Goal: Book appointment/travel/reservation

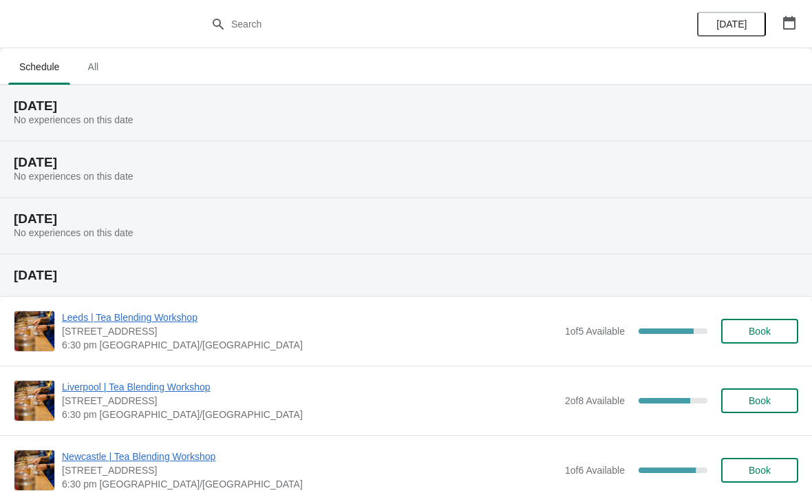
click at [107, 46] on div at bounding box center [406, 24] width 812 height 48
click at [107, 71] on span "All" at bounding box center [93, 66] width 34 height 25
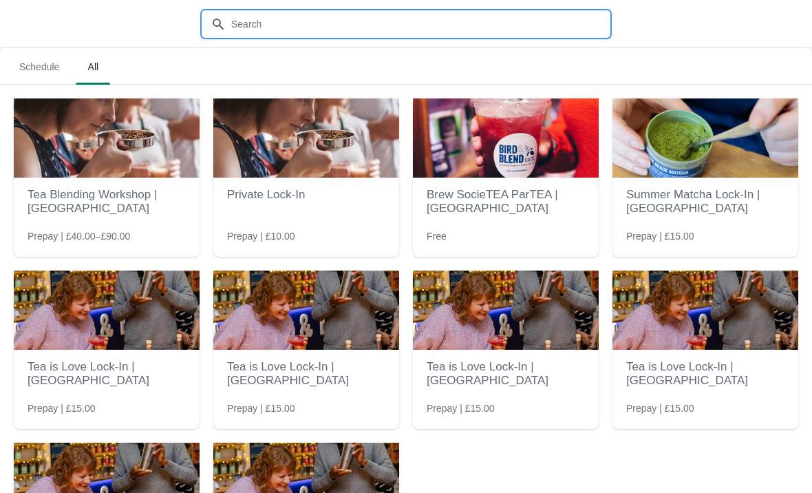
click at [346, 33] on input "text" at bounding box center [420, 24] width 379 height 25
type input "Guildford"
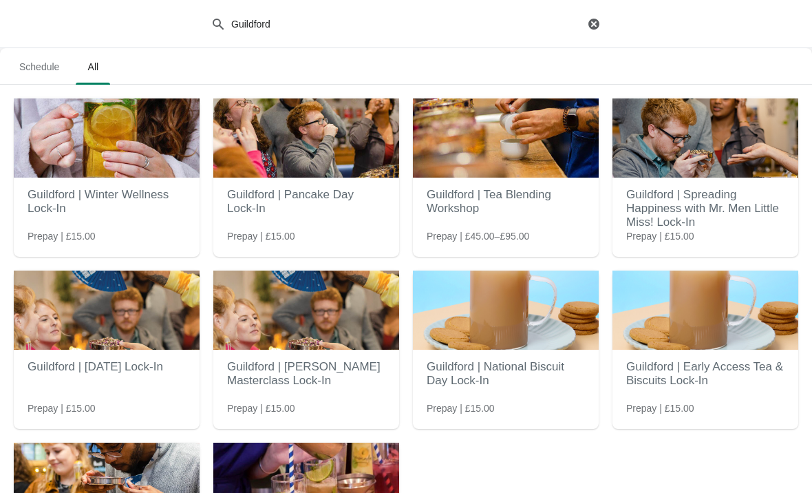
click at [70, 176] on img at bounding box center [107, 137] width 186 height 79
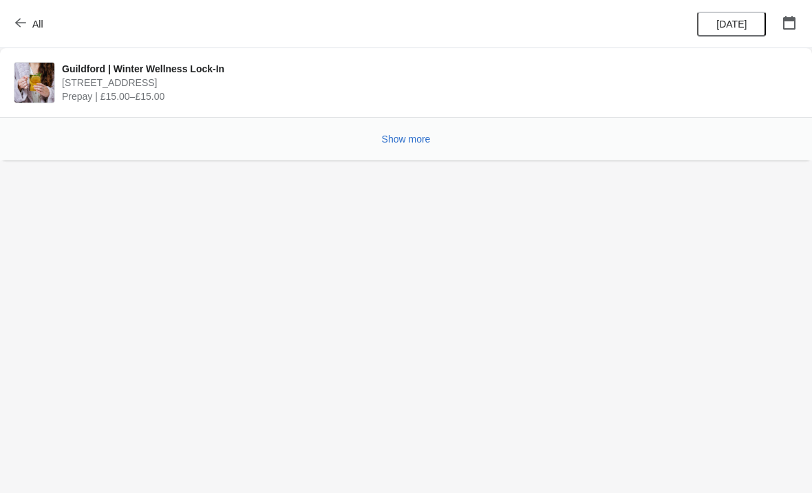
click at [397, 122] on div "Show more" at bounding box center [401, 133] width 796 height 26
click at [394, 149] on button "Show more" at bounding box center [406, 139] width 60 height 25
click at [148, 78] on span "[STREET_ADDRESS]" at bounding box center [427, 83] width 730 height 14
click at [142, 86] on span "[STREET_ADDRESS]" at bounding box center [427, 83] width 730 height 14
click at [45, 12] on button "All" at bounding box center [30, 24] width 47 height 25
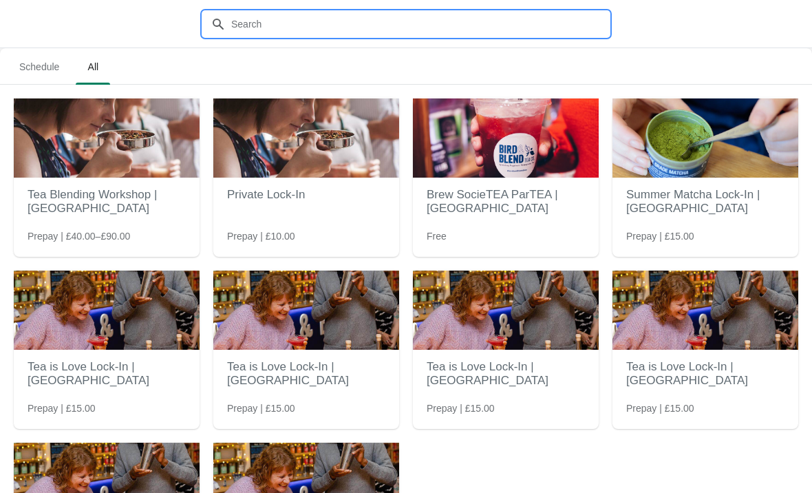
click at [259, 31] on input "text" at bounding box center [420, 24] width 379 height 25
type input "Guildford"
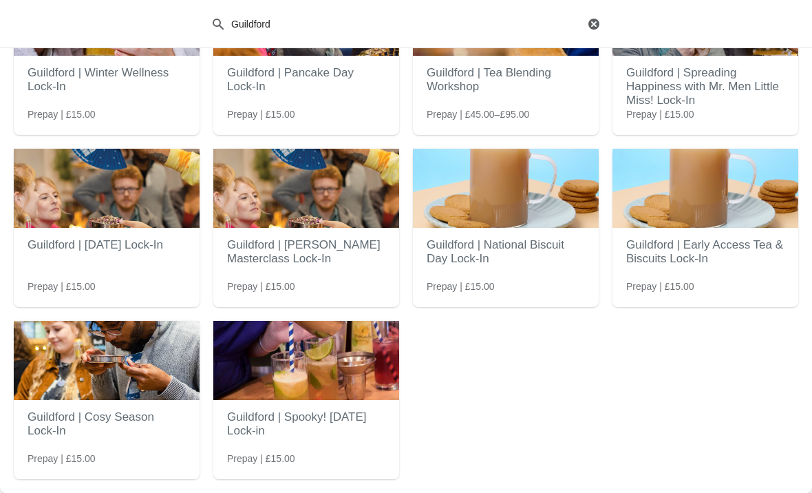
scroll to position [122, 0]
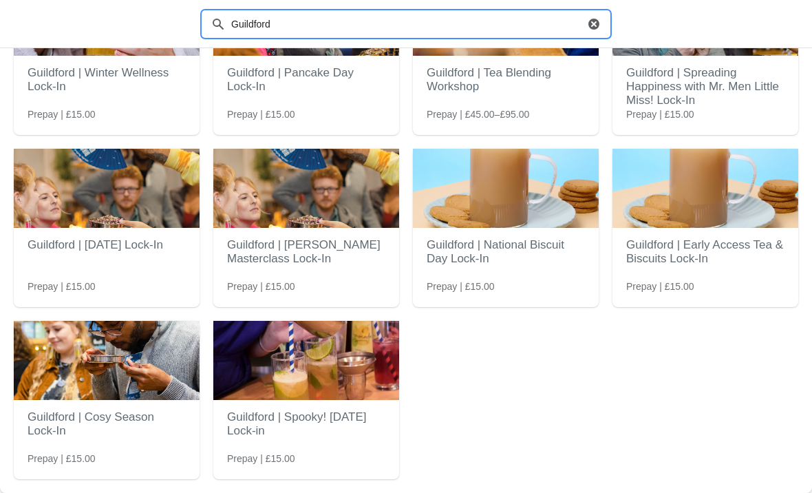
click at [126, 422] on h2 "Guildford | Cosy Season Lock-In" at bounding box center [107, 423] width 158 height 41
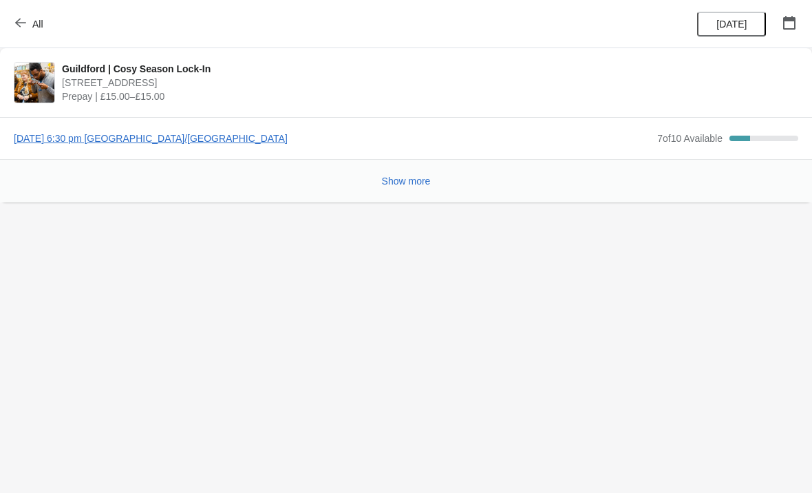
click at [376, 182] on button "Show more" at bounding box center [406, 181] width 60 height 25
click at [45, 136] on span "[DATE] 6:30 pm [GEOGRAPHIC_DATA]/[GEOGRAPHIC_DATA]" at bounding box center [332, 138] width 637 height 14
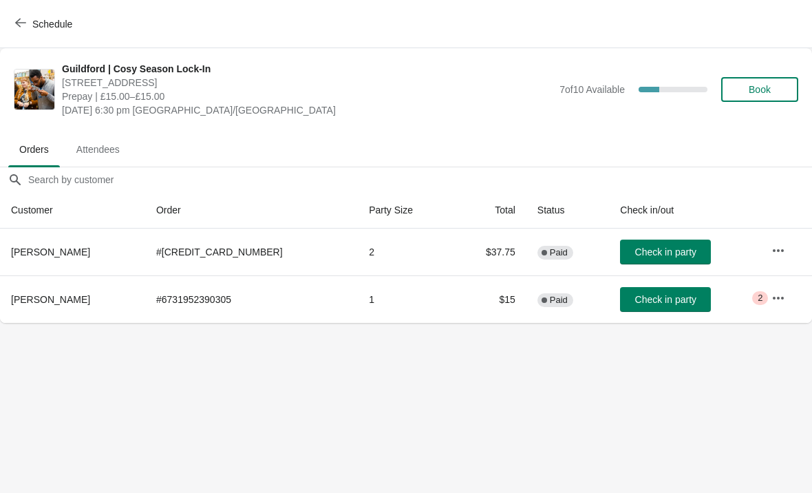
click at [766, 302] on button "button" at bounding box center [778, 298] width 25 height 25
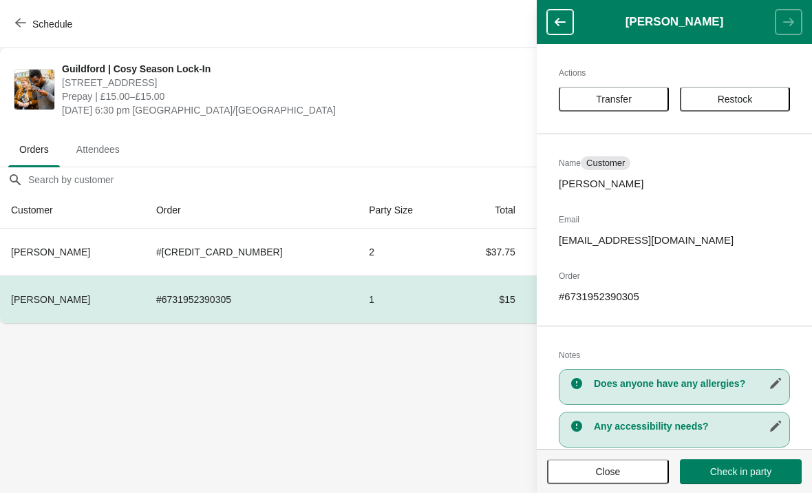
click at [564, 31] on button "button" at bounding box center [560, 22] width 26 height 25
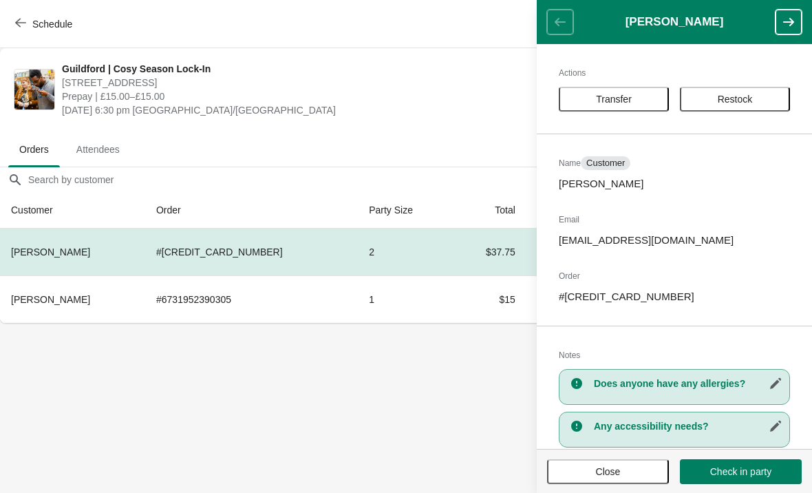
click at [390, 372] on body "Schedule [GEOGRAPHIC_DATA] | Cosy Season Lock-In [STREET_ADDRESS] Prepay | £15.…" at bounding box center [406, 246] width 812 height 493
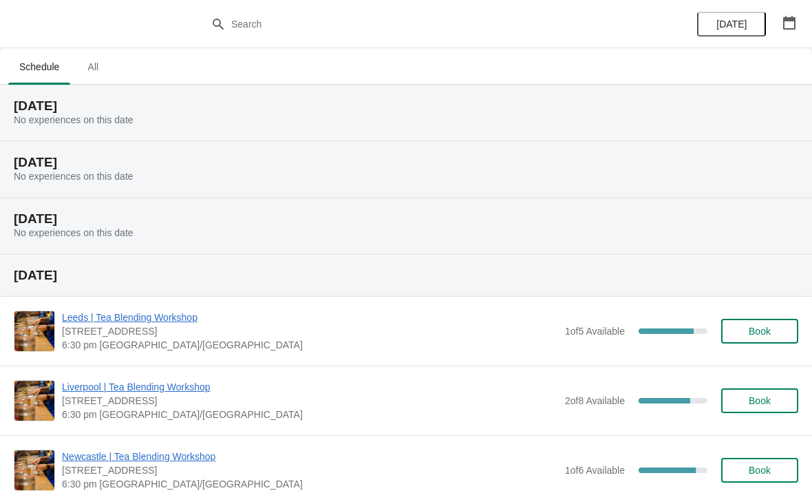
click at [91, 54] on button "All" at bounding box center [93, 67] width 40 height 36
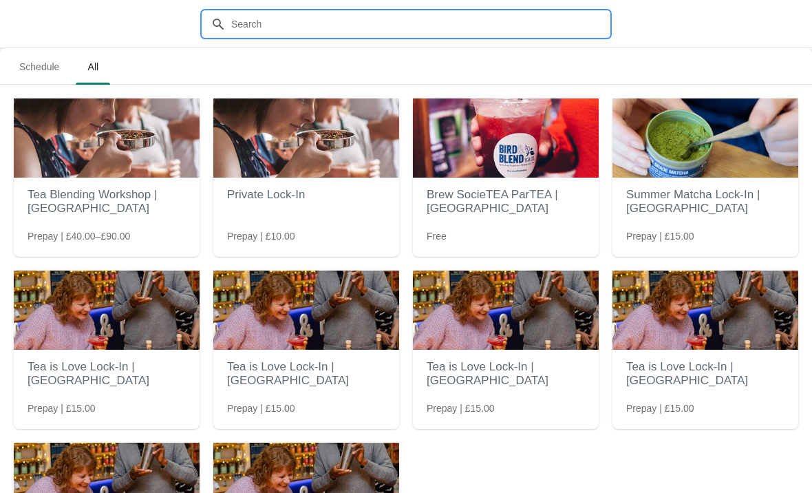
click at [347, 35] on input "text" at bounding box center [420, 24] width 379 height 25
type input "Guildford"
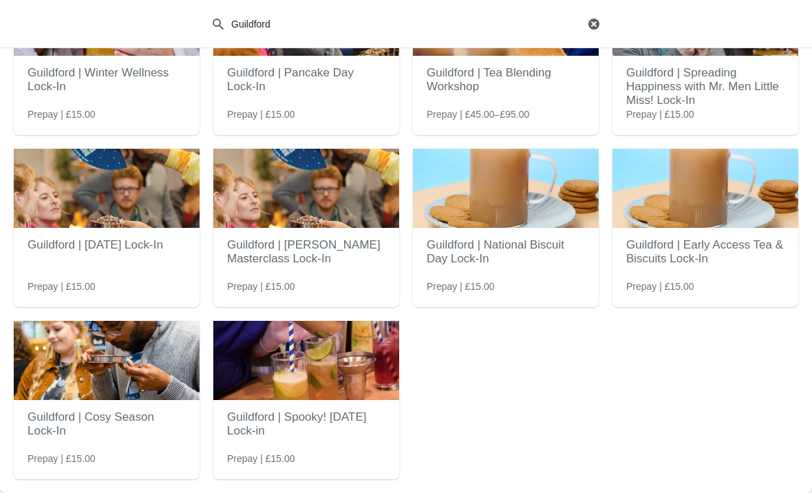
scroll to position [122, 0]
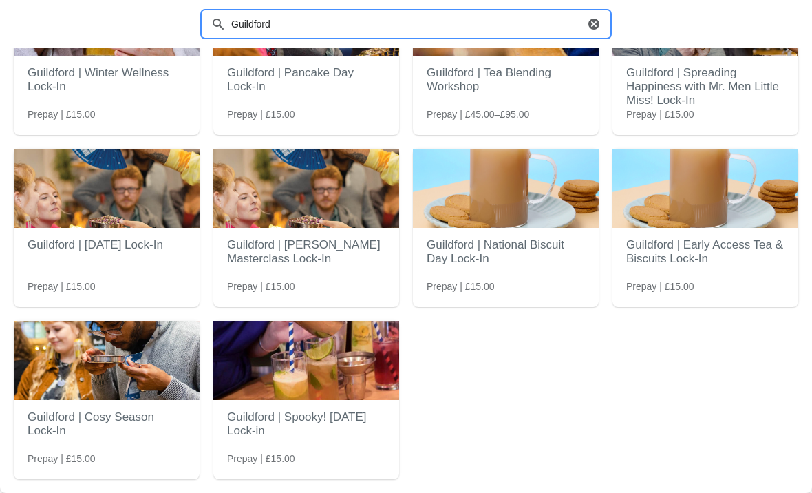
click at [100, 399] on img at bounding box center [107, 360] width 186 height 79
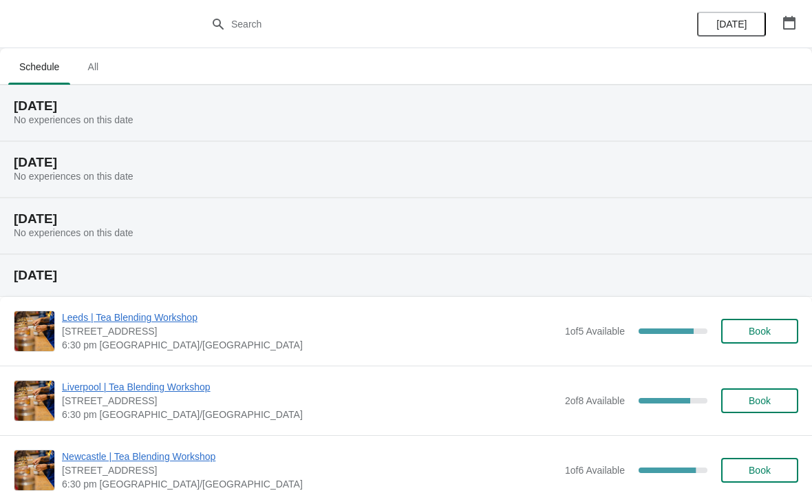
click at [97, 58] on span "All" at bounding box center [93, 66] width 34 height 25
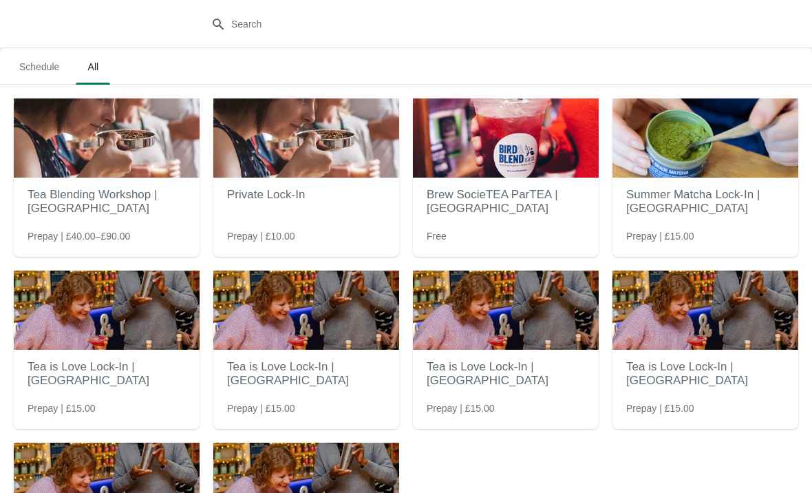
click at [257, 3] on div at bounding box center [406, 24] width 812 height 48
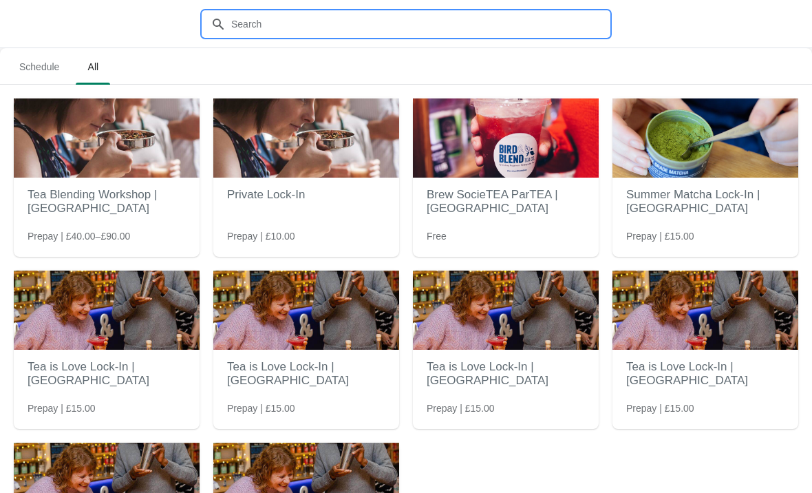
click at [251, 12] on input "text" at bounding box center [420, 24] width 379 height 25
type input "Guildford"
